Goal: Information Seeking & Learning: Learn about a topic

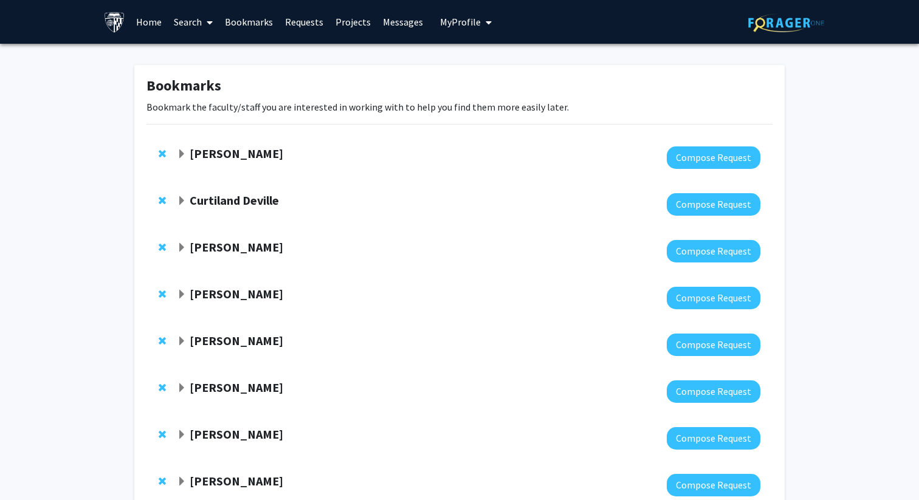
click at [180, 19] on link "Search" at bounding box center [193, 22] width 51 height 43
click at [191, 57] on span "Faculty/Staff" at bounding box center [212, 56] width 89 height 24
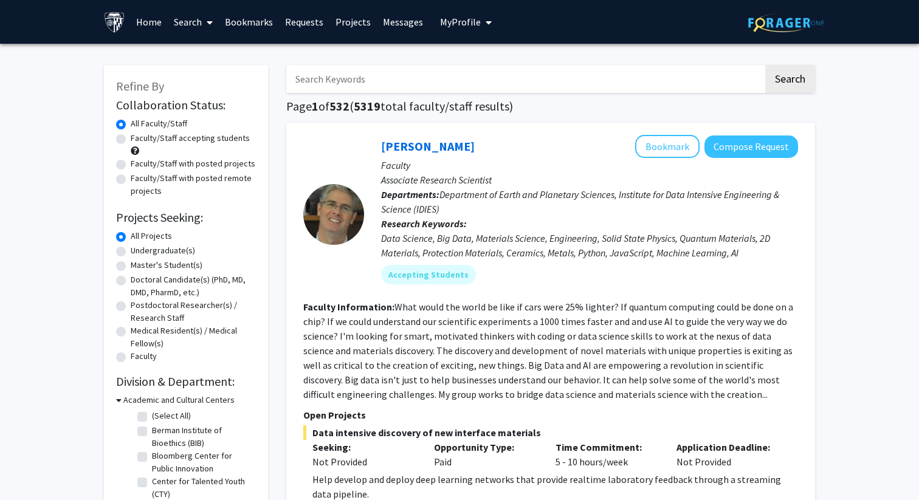
click at [358, 72] on input "Search Keywords" at bounding box center [524, 79] width 477 height 28
click at [765, 65] on button "Search" at bounding box center [790, 79] width 50 height 28
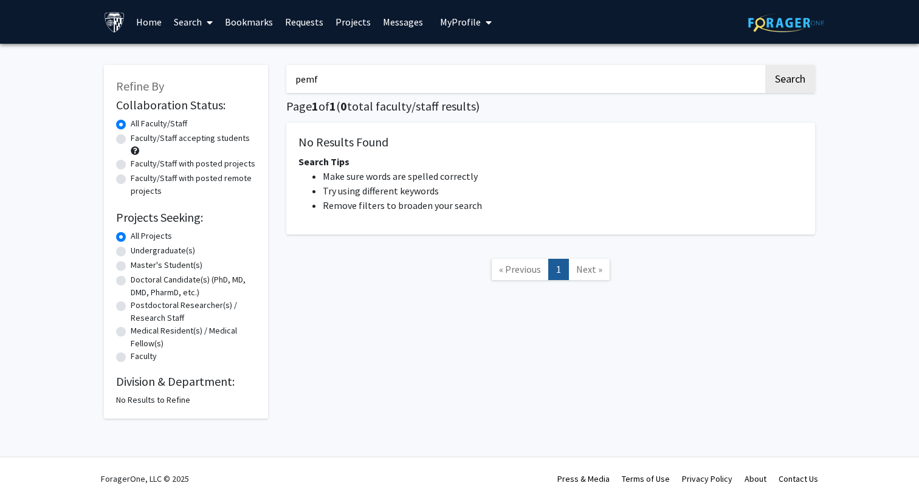
drag, startPoint x: 362, startPoint y: 75, endPoint x: 123, endPoint y: 74, distance: 238.2
click at [123, 74] on div "Refine By Collaboration Status: Collaboration Status All Faculty/Staff Collabor…" at bounding box center [459, 236] width 729 height 366
click at [765, 65] on button "Search" at bounding box center [790, 79] width 50 height 28
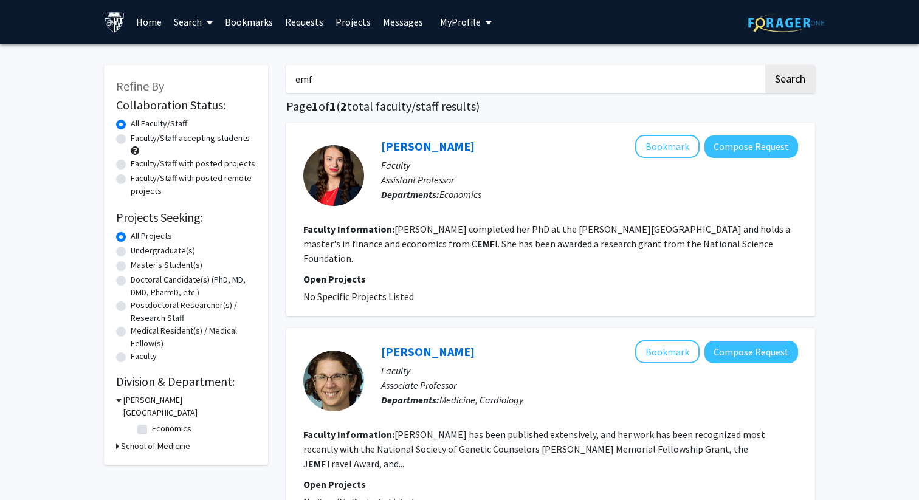
drag, startPoint x: 352, startPoint y: 81, endPoint x: 222, endPoint y: 79, distance: 130.6
click at [222, 79] on div "Refine By Collaboration Status: Collaboration Status All Faculty/Staff Collabor…" at bounding box center [459, 322] width 729 height 539
click at [765, 65] on button "Search" at bounding box center [790, 79] width 50 height 28
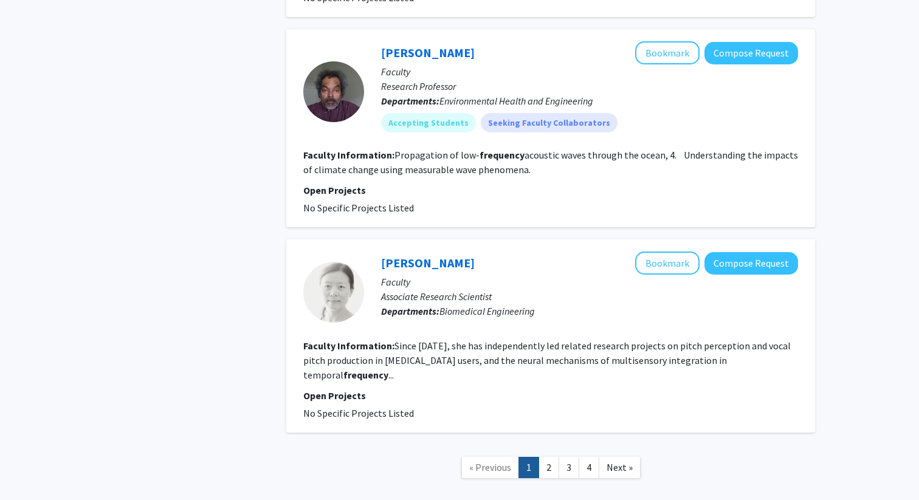
scroll to position [2012, 0]
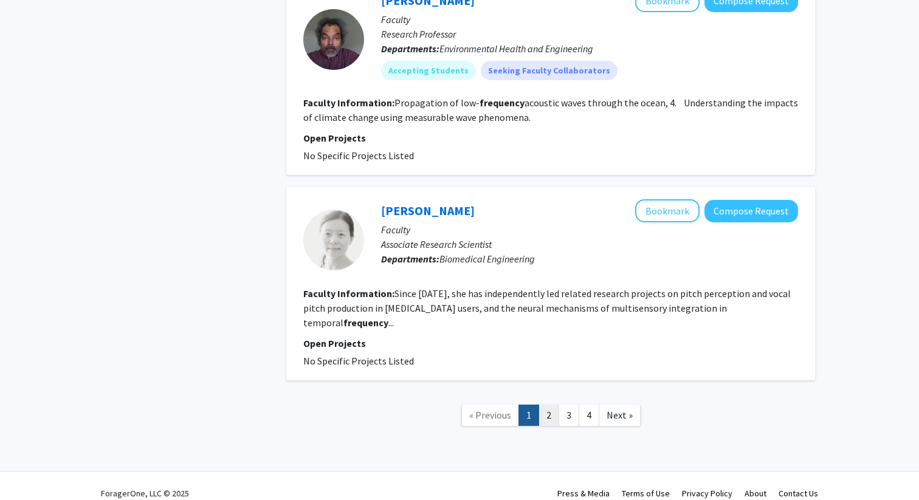
click at [547, 405] on link "2" at bounding box center [548, 415] width 21 height 21
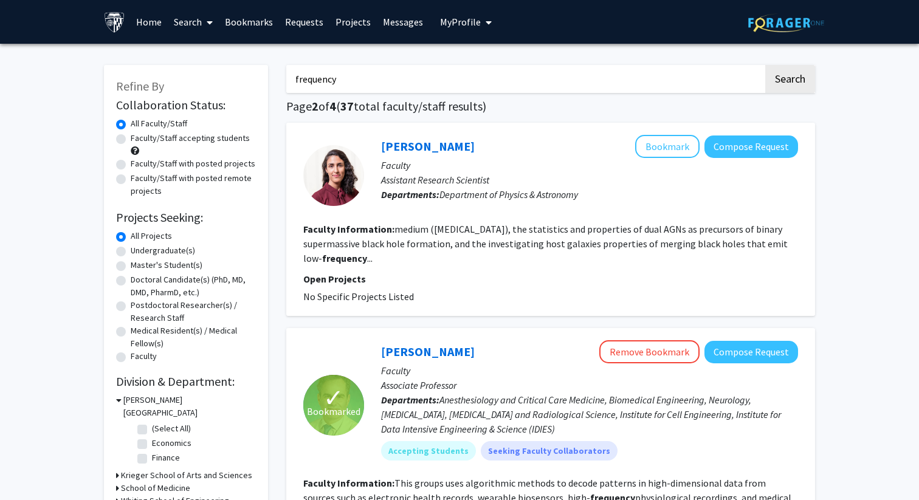
drag, startPoint x: 397, startPoint y: 81, endPoint x: 53, endPoint y: 112, distance: 344.6
drag, startPoint x: 334, startPoint y: 90, endPoint x: 235, endPoint y: 69, distance: 101.2
type input "rehabilitation"
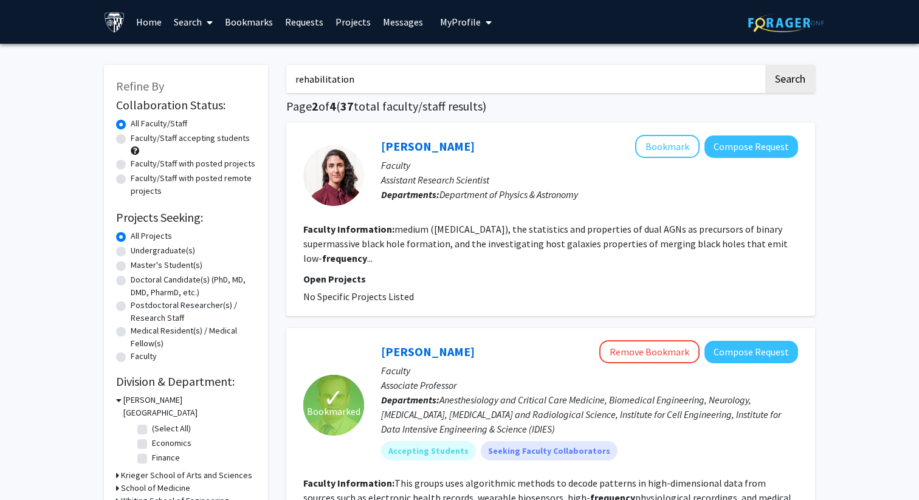
click at [765, 65] on button "Search" at bounding box center [790, 79] width 50 height 28
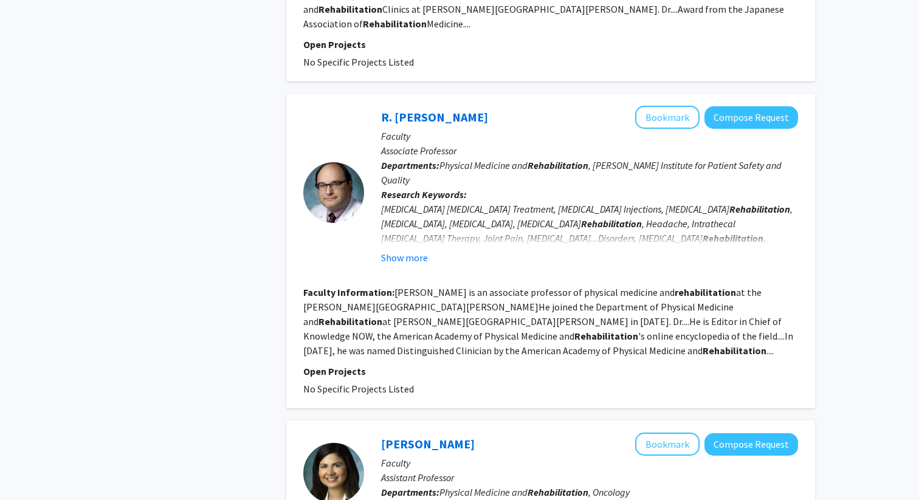
scroll to position [779, 0]
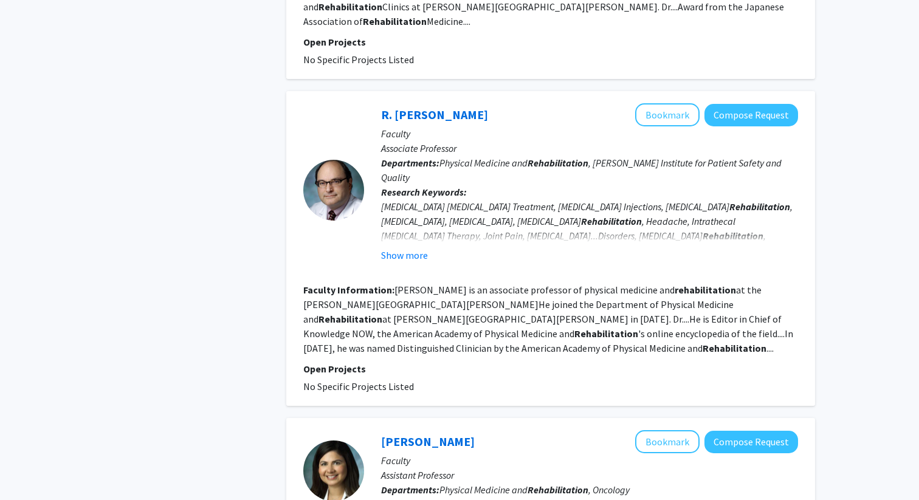
click at [339, 362] on p "Open Projects" at bounding box center [550, 369] width 495 height 15
click at [352, 362] on p "Open Projects" at bounding box center [550, 369] width 495 height 15
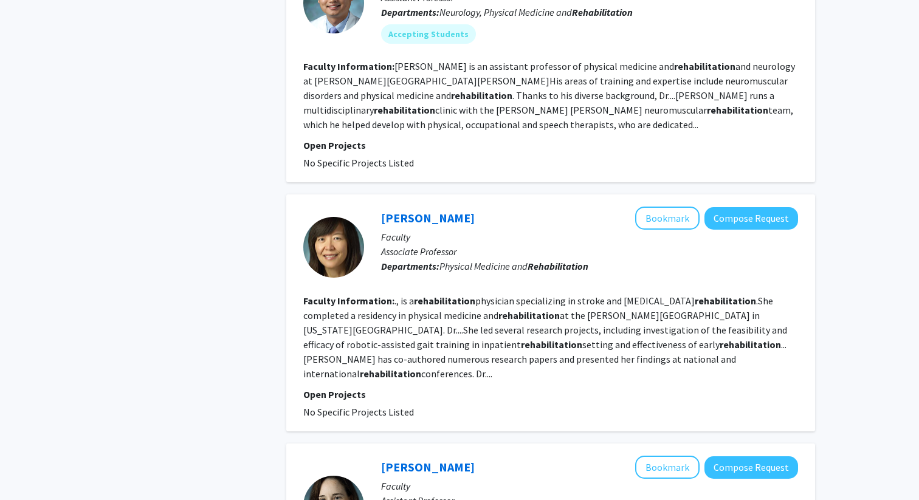
scroll to position [1495, 0]
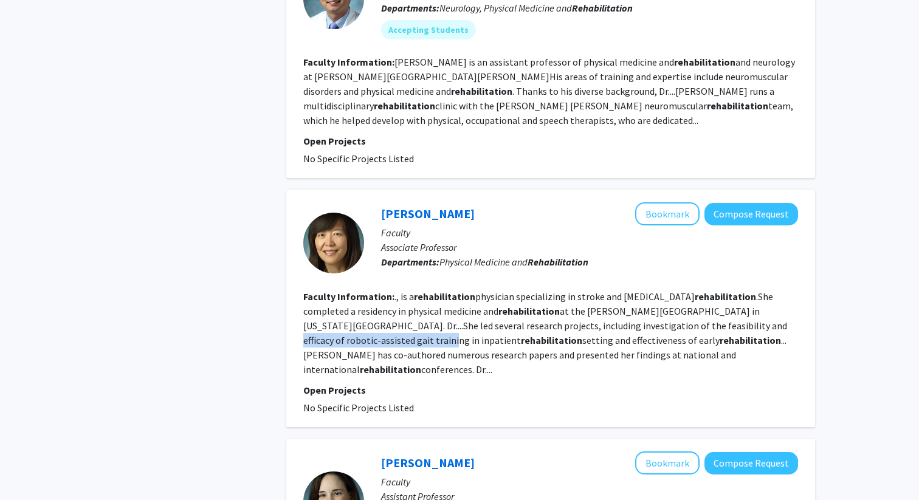
drag, startPoint x: 643, startPoint y: 283, endPoint x: 814, endPoint y: 277, distance: 170.8
click at [814, 277] on div "[PERSON_NAME] Bookmark Compose Request Faculty Associate Professor Departments:…" at bounding box center [550, 308] width 529 height 237
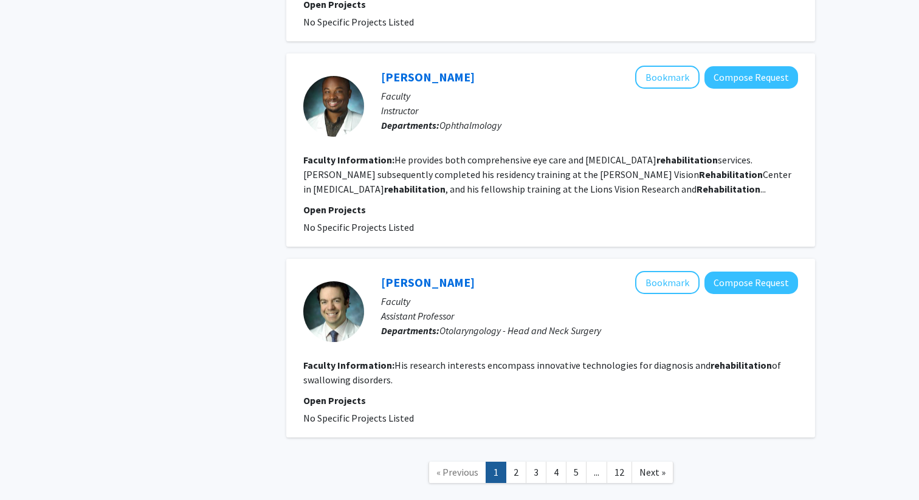
scroll to position [2119, 0]
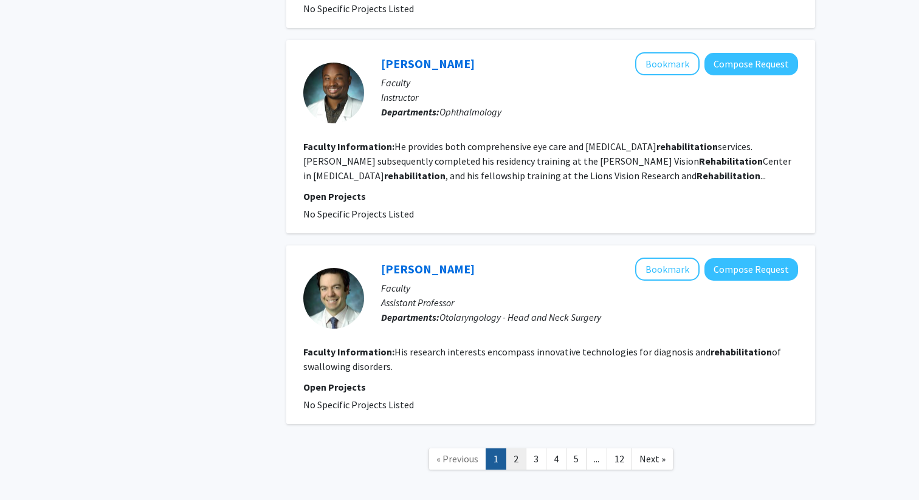
click at [516, 448] on link "2" at bounding box center [516, 458] width 21 height 21
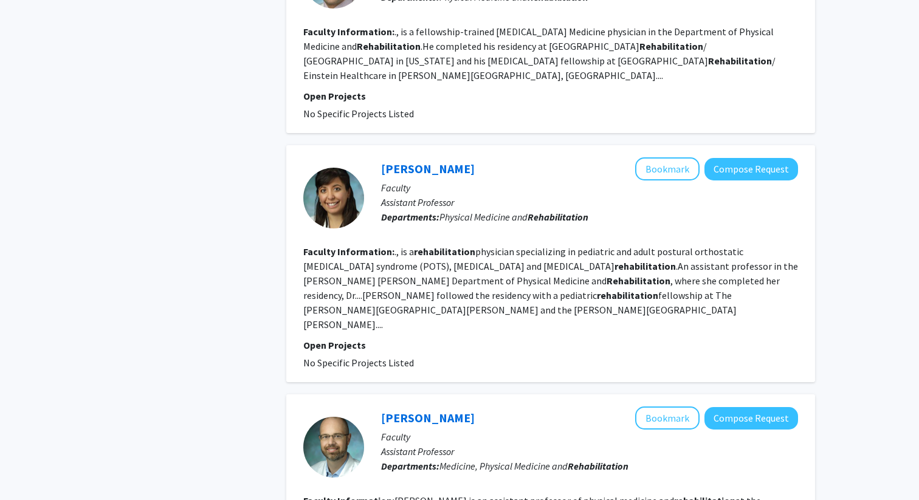
scroll to position [1406, 0]
